Goal: Task Accomplishment & Management: Use online tool/utility

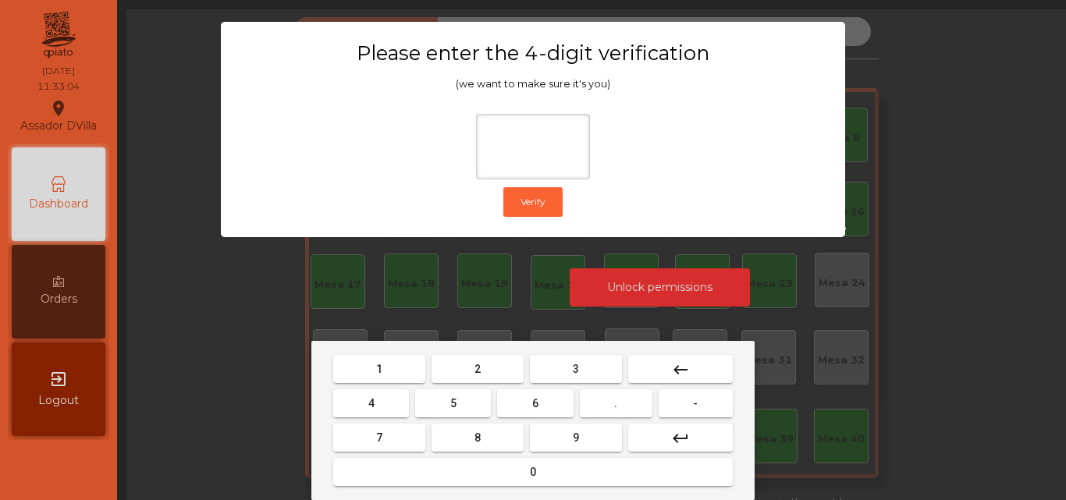
drag, startPoint x: 495, startPoint y: 371, endPoint x: 456, endPoint y: 372, distance: 39.0
click at [494, 371] on button "2" at bounding box center [478, 369] width 92 height 28
drag, startPoint x: 367, startPoint y: 401, endPoint x: 462, endPoint y: 404, distance: 95.2
click at [368, 401] on button "4" at bounding box center [371, 403] width 76 height 28
drag, startPoint x: 547, startPoint y: 403, endPoint x: 586, endPoint y: 445, distance: 56.9
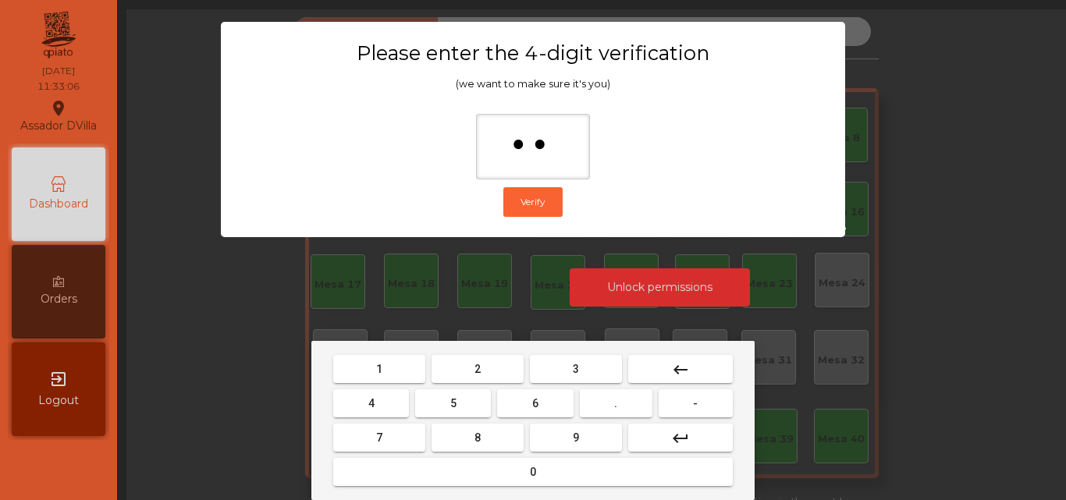
click at [546, 403] on button "6" at bounding box center [535, 403] width 76 height 28
click at [586, 446] on button "9" at bounding box center [576, 438] width 92 height 28
type input "****"
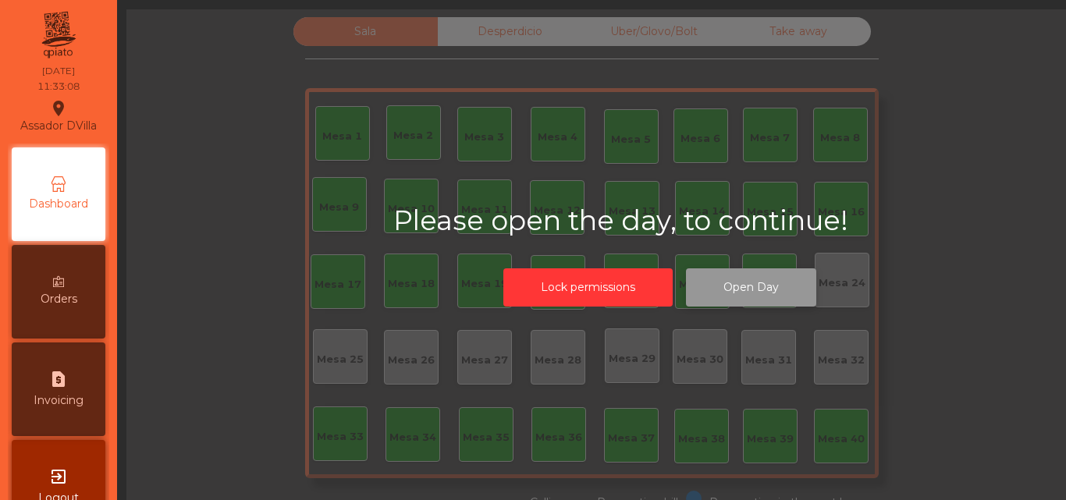
click at [747, 290] on button "Open Day" at bounding box center [751, 287] width 130 height 38
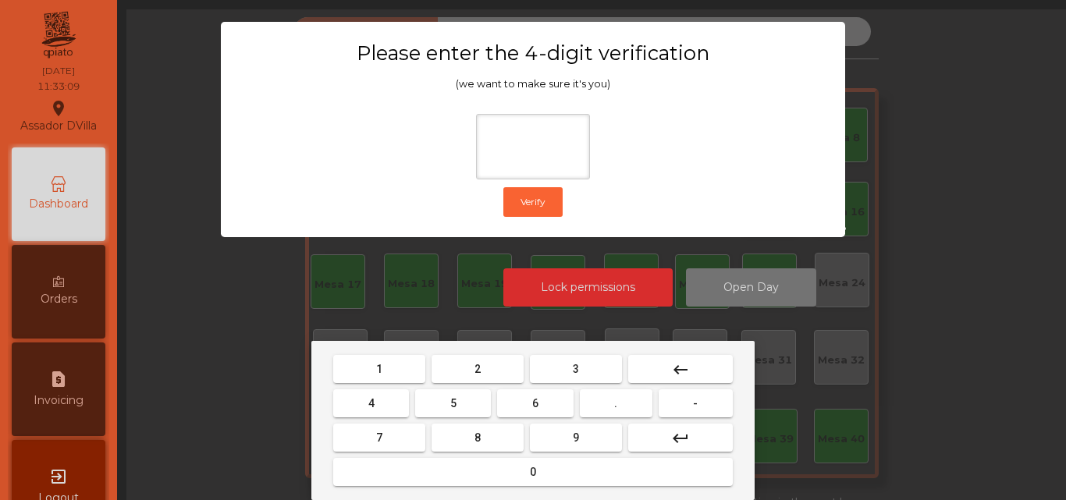
click at [467, 375] on button "2" at bounding box center [478, 369] width 92 height 28
drag, startPoint x: 380, startPoint y: 411, endPoint x: 508, endPoint y: 414, distance: 128.0
click at [382, 413] on button "4" at bounding box center [371, 403] width 76 height 28
click at [556, 414] on button "6" at bounding box center [535, 403] width 76 height 28
click at [569, 429] on button "9" at bounding box center [576, 438] width 92 height 28
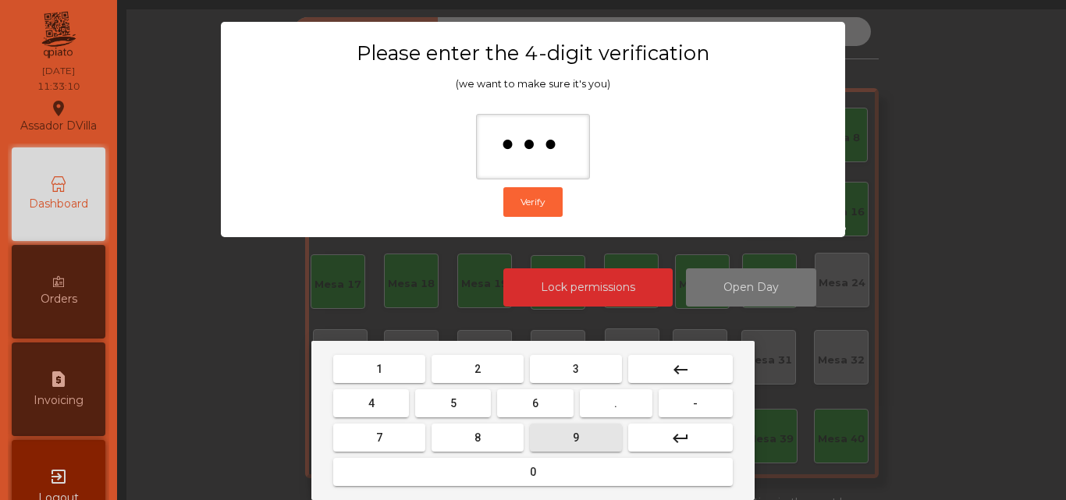
type input "****"
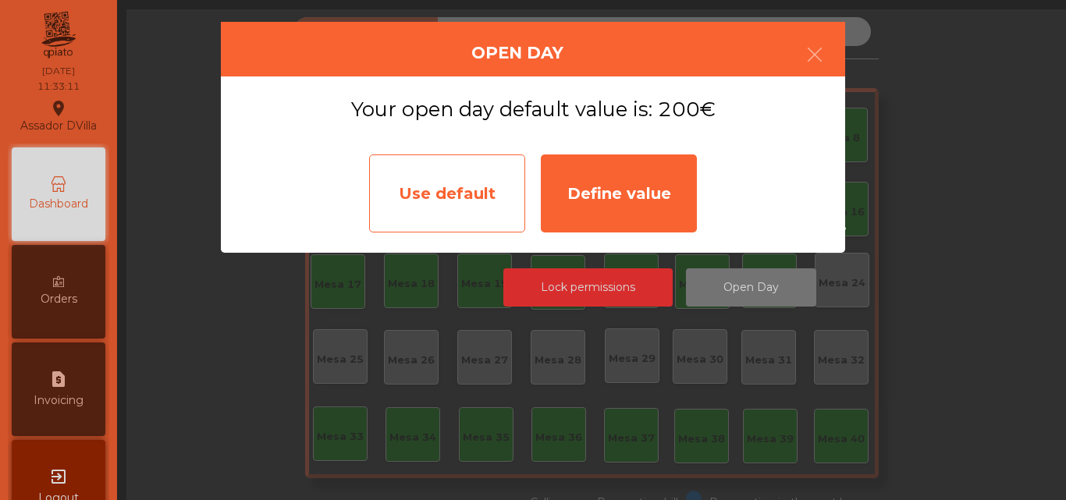
click at [431, 207] on div "Use default" at bounding box center [447, 193] width 156 height 78
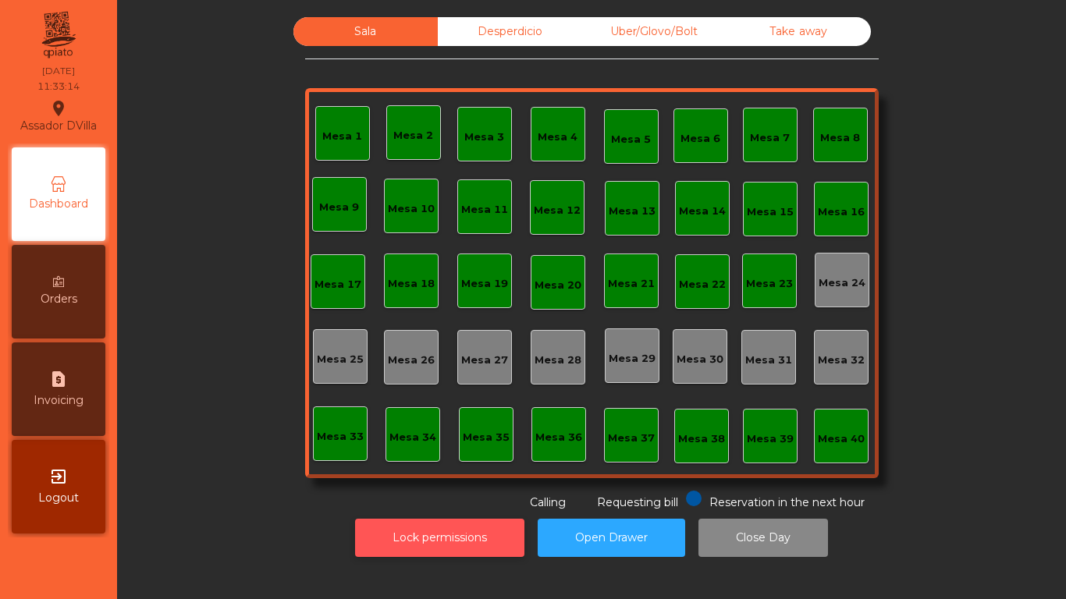
click at [441, 499] on button "Lock permissions" at bounding box center [439, 538] width 169 height 38
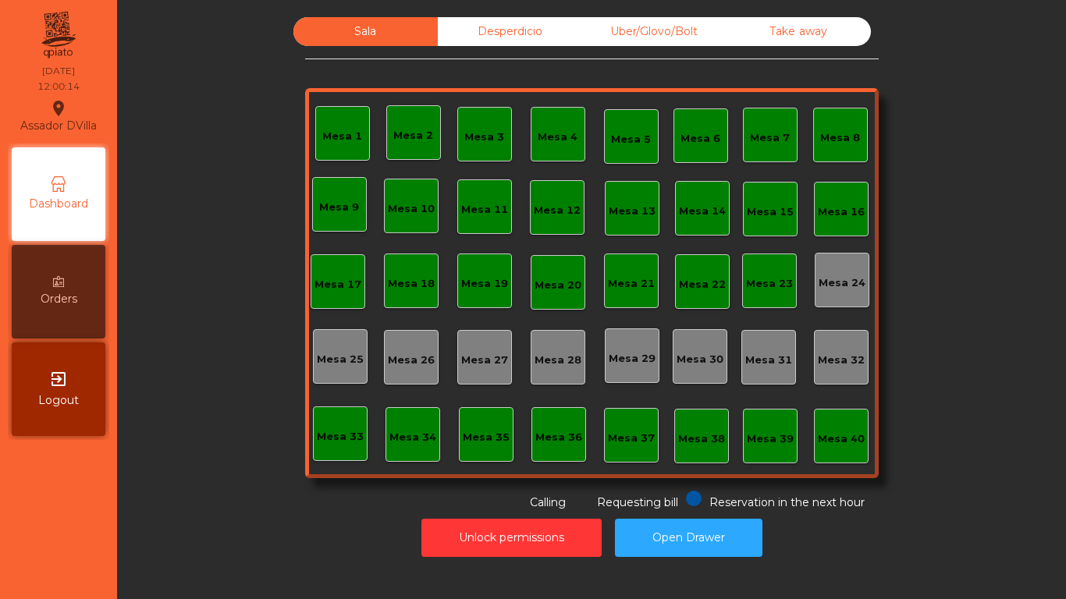
click at [241, 476] on div "Sala Desperdicio Uber/Glovo/Bolt Take away Mesa 1 Mesa 2 Mesa 3 [GEOGRAPHIC_DAT…" at bounding box center [591, 264] width 907 height 494
click at [662, 499] on button "Open Drawer" at bounding box center [688, 538] width 147 height 38
